Goal: Task Accomplishment & Management: Manage account settings

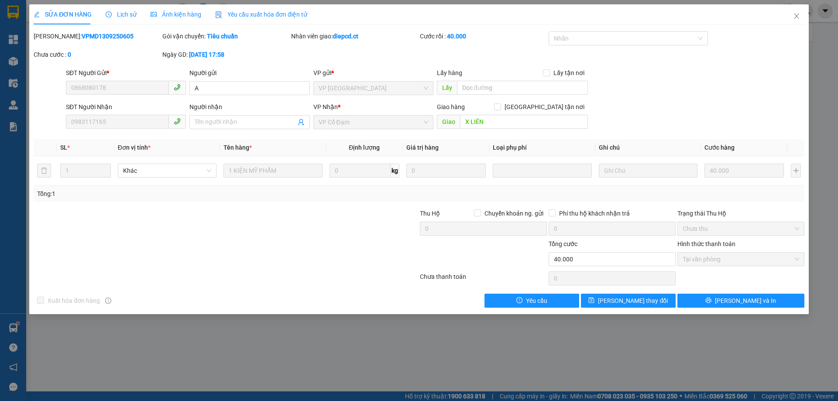
click at [333, 348] on div "SỬA ĐƠN HÀNG Lịch sử Ảnh kiện hàng Yêu cầu xuất hóa đơn điện tử Total Paid Fee …" at bounding box center [419, 200] width 838 height 401
click at [797, 14] on icon "close" at bounding box center [796, 16] width 7 height 7
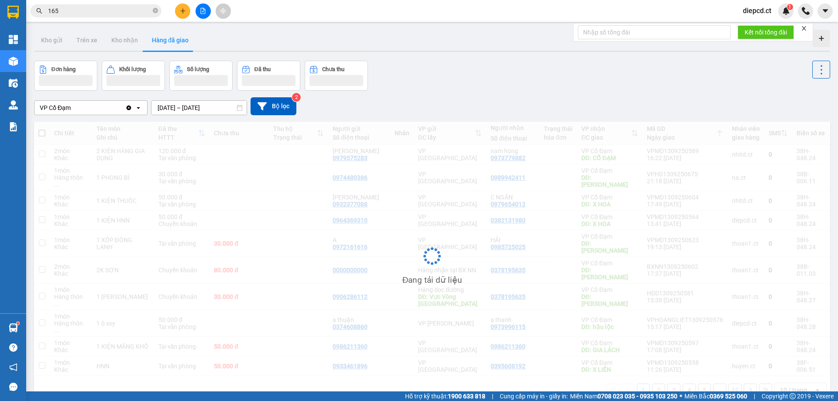
click at [107, 16] on span "165" at bounding box center [96, 10] width 131 height 13
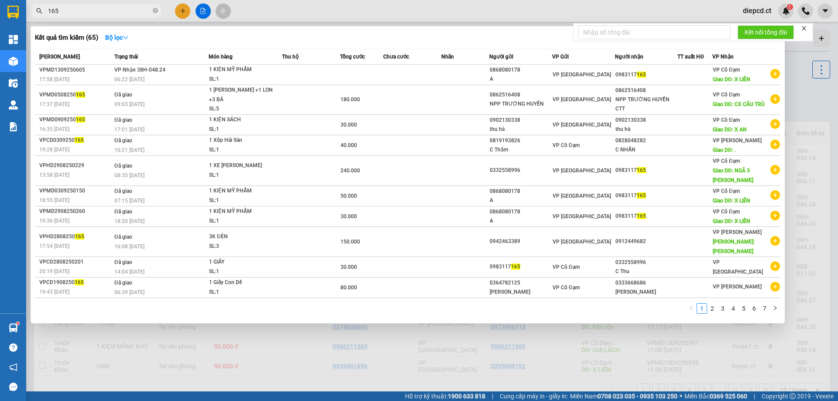
click at [111, 5] on span "165" at bounding box center [96, 10] width 131 height 13
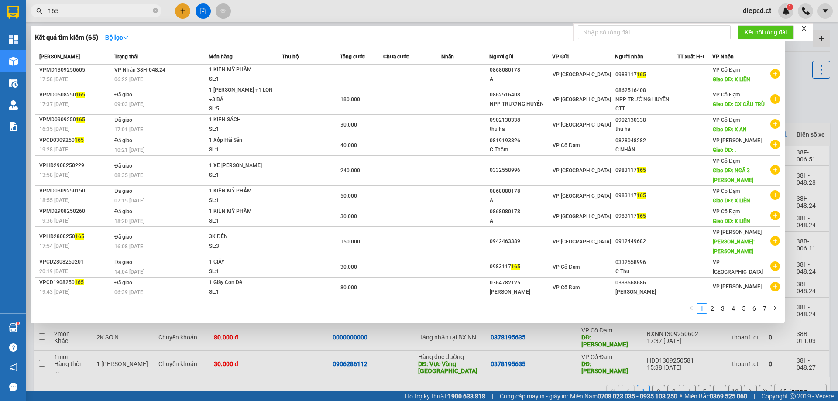
click at [111, 9] on input "165" at bounding box center [99, 11] width 103 height 10
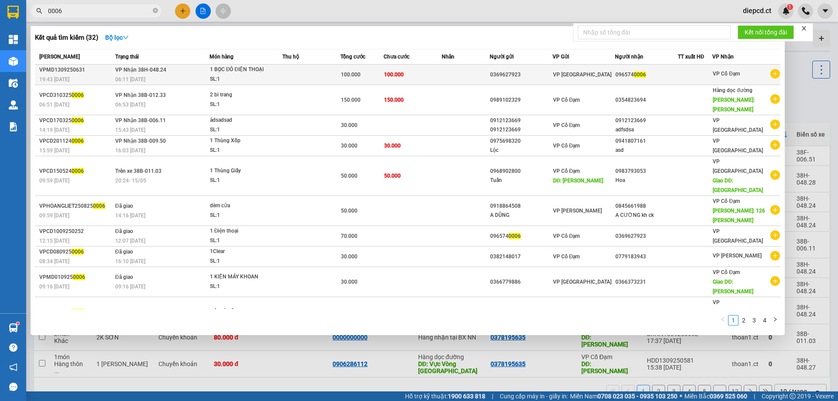
type input "0006"
click at [168, 76] on div "06:11 [DATE]" at bounding box center [162, 80] width 94 height 10
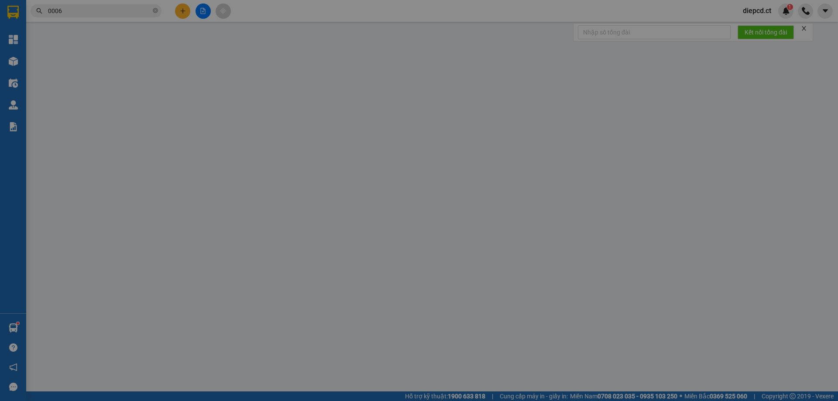
type input "0369627923"
type input "0965740006"
type input "100.000"
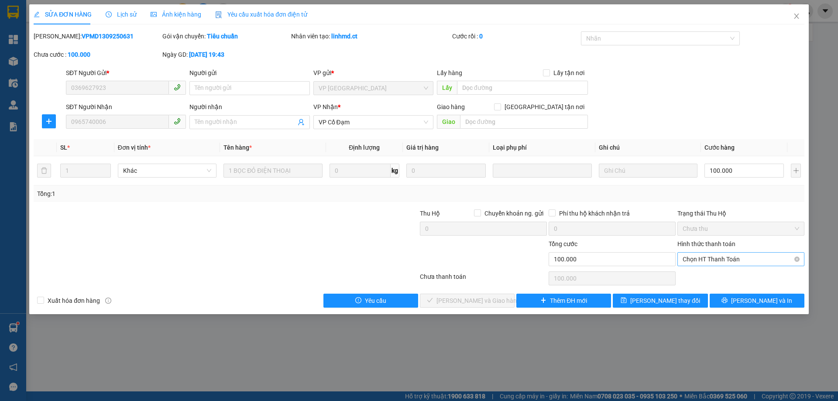
click at [707, 258] on span "Chọn HT Thanh Toán" at bounding box center [741, 259] width 117 height 13
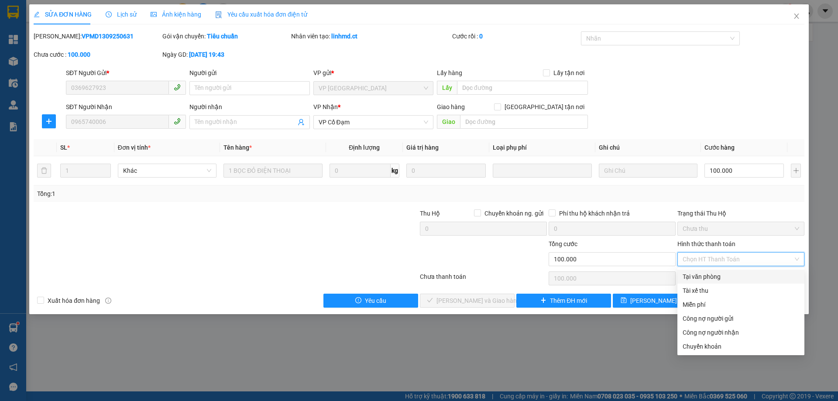
click at [708, 281] on div "Tại văn phòng" at bounding box center [741, 277] width 117 height 10
type input "0"
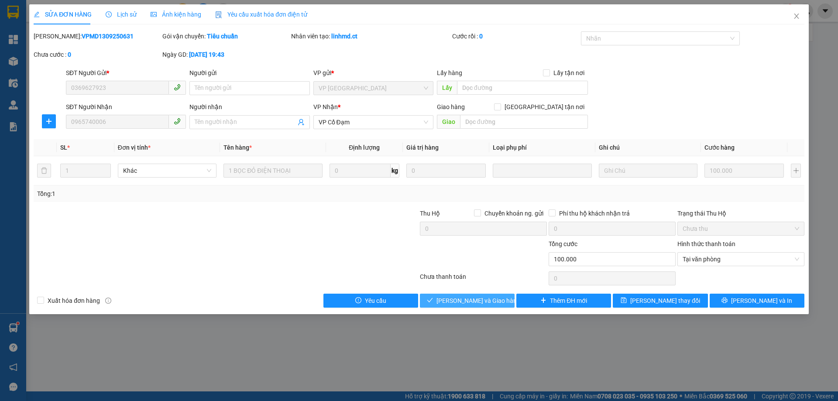
click at [465, 303] on span "[PERSON_NAME] và Giao hàng" at bounding box center [478, 301] width 84 height 10
